Goal: Transaction & Acquisition: Purchase product/service

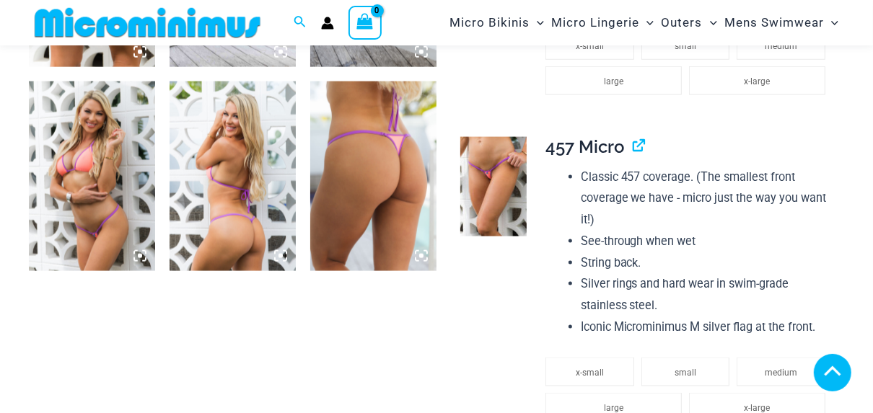
scroll to position [1308, 0]
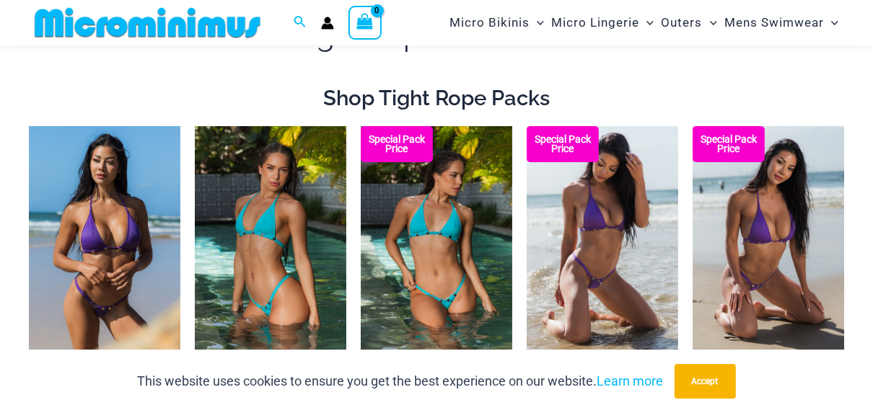
scroll to position [143, 0]
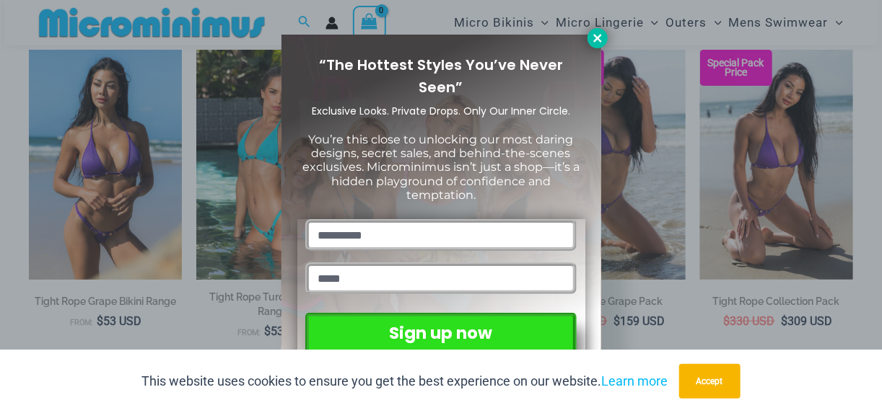
click at [597, 40] on icon at bounding box center [597, 38] width 13 height 13
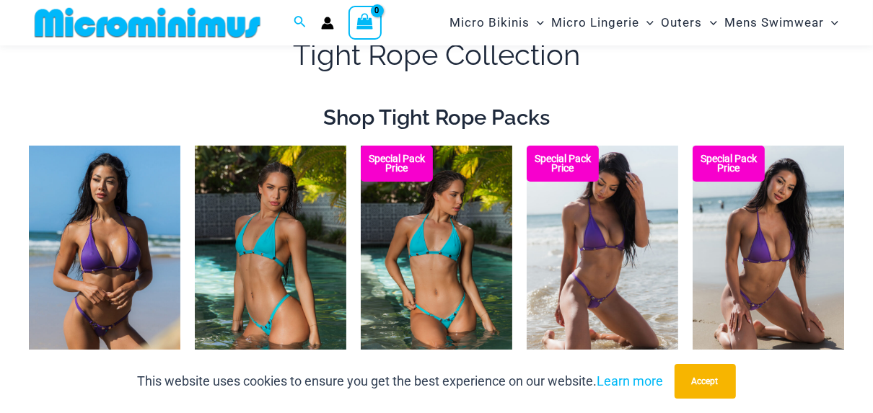
scroll to position [0, 0]
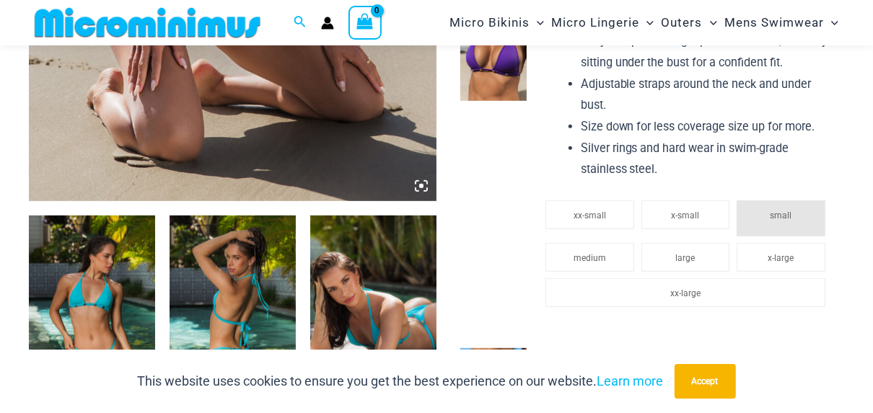
scroll to position [535, 0]
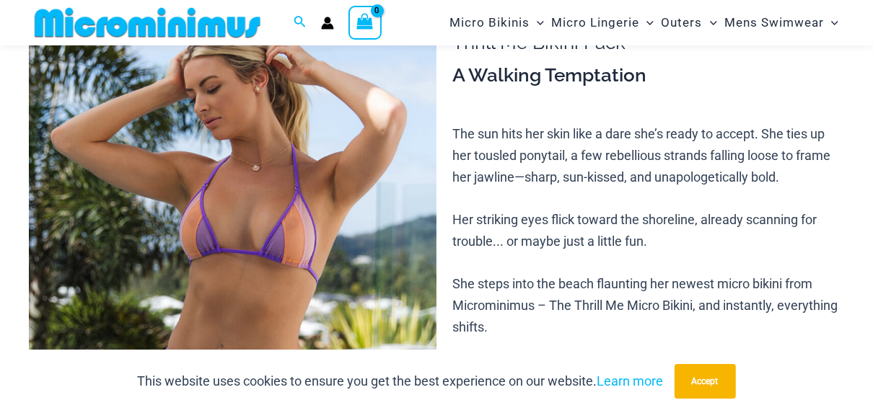
scroll to position [68, 0]
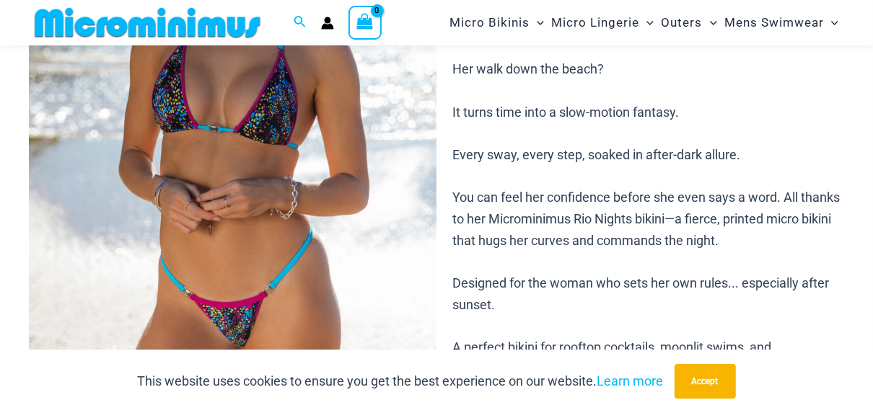
scroll to position [219, 0]
